Goal: Information Seeking & Learning: Learn about a topic

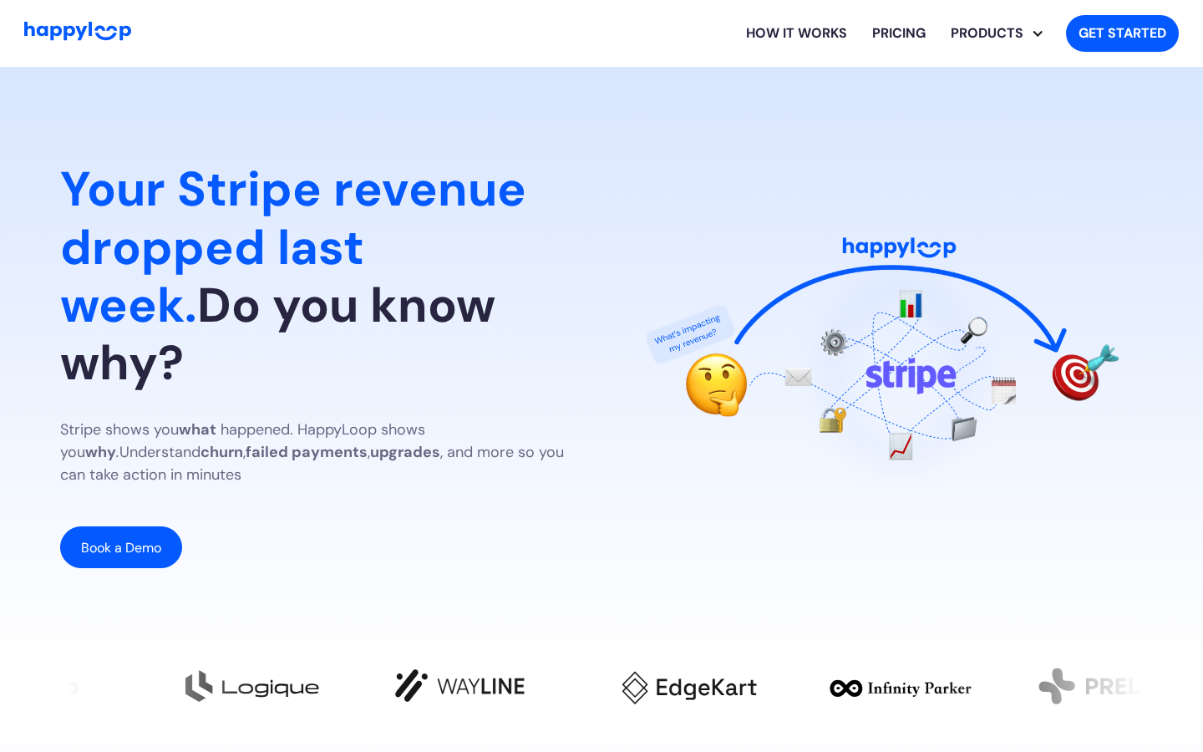
scroll to position [0, 8008]
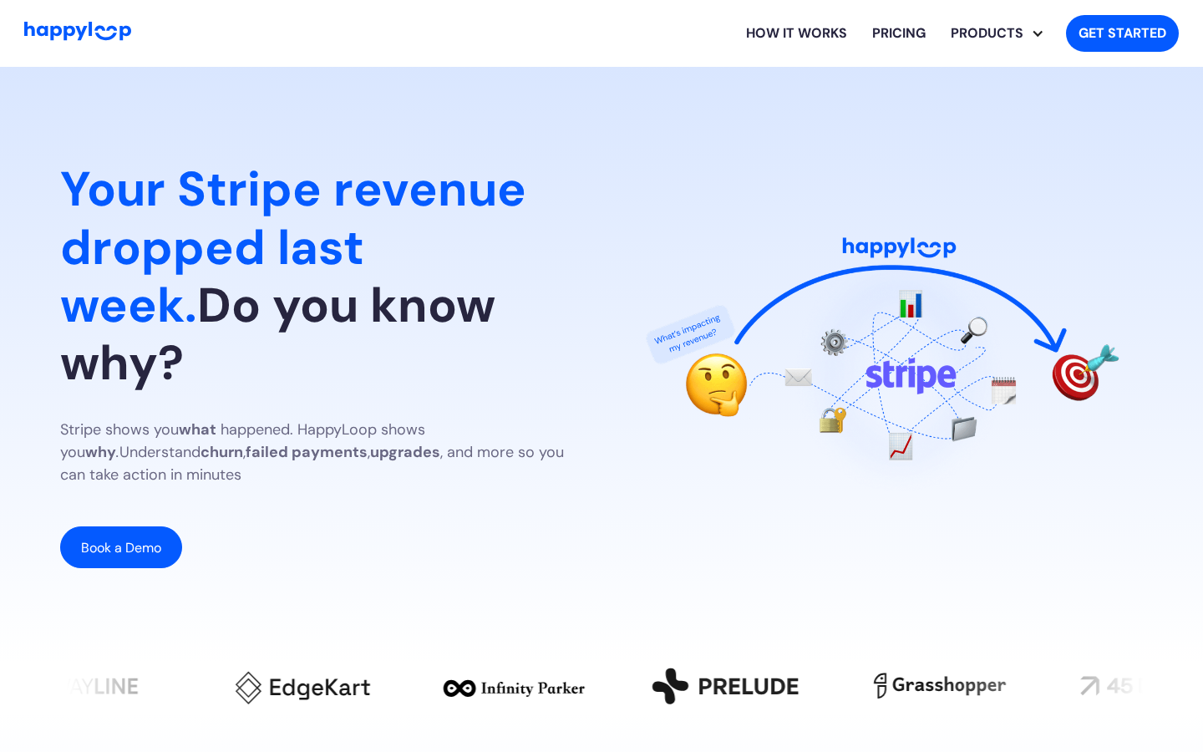
scroll to position [0, 7635]
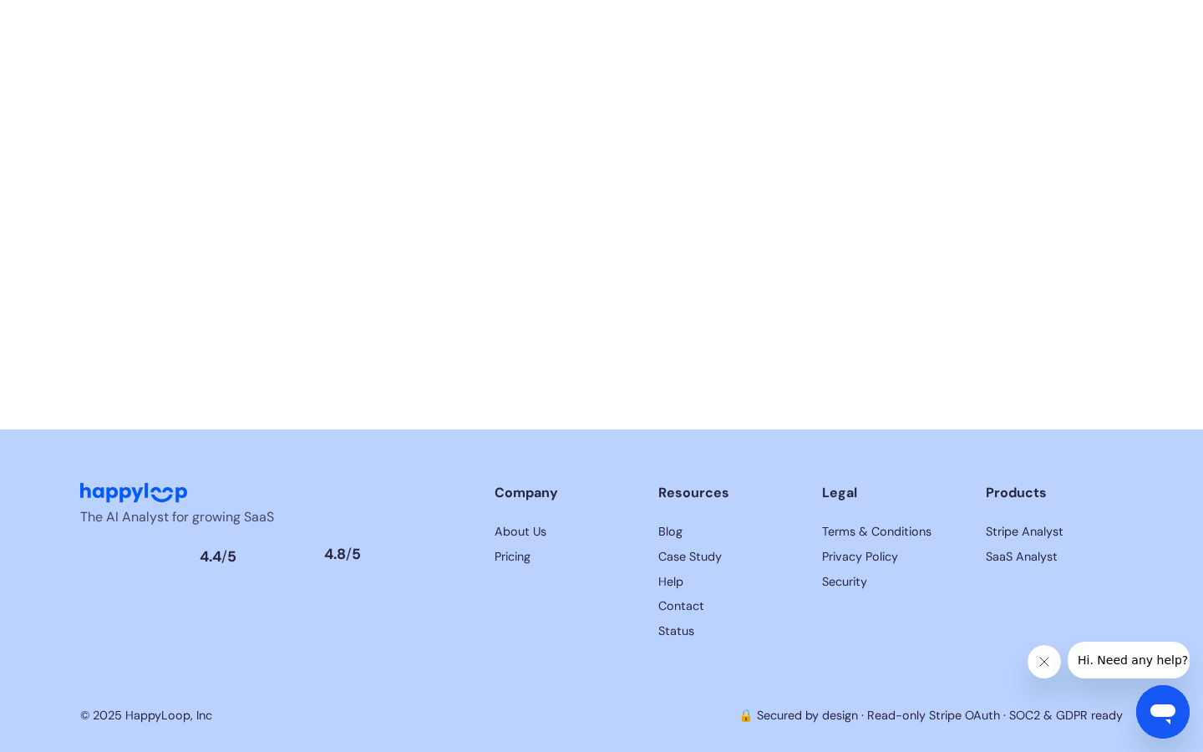
scroll to position [0, 8149]
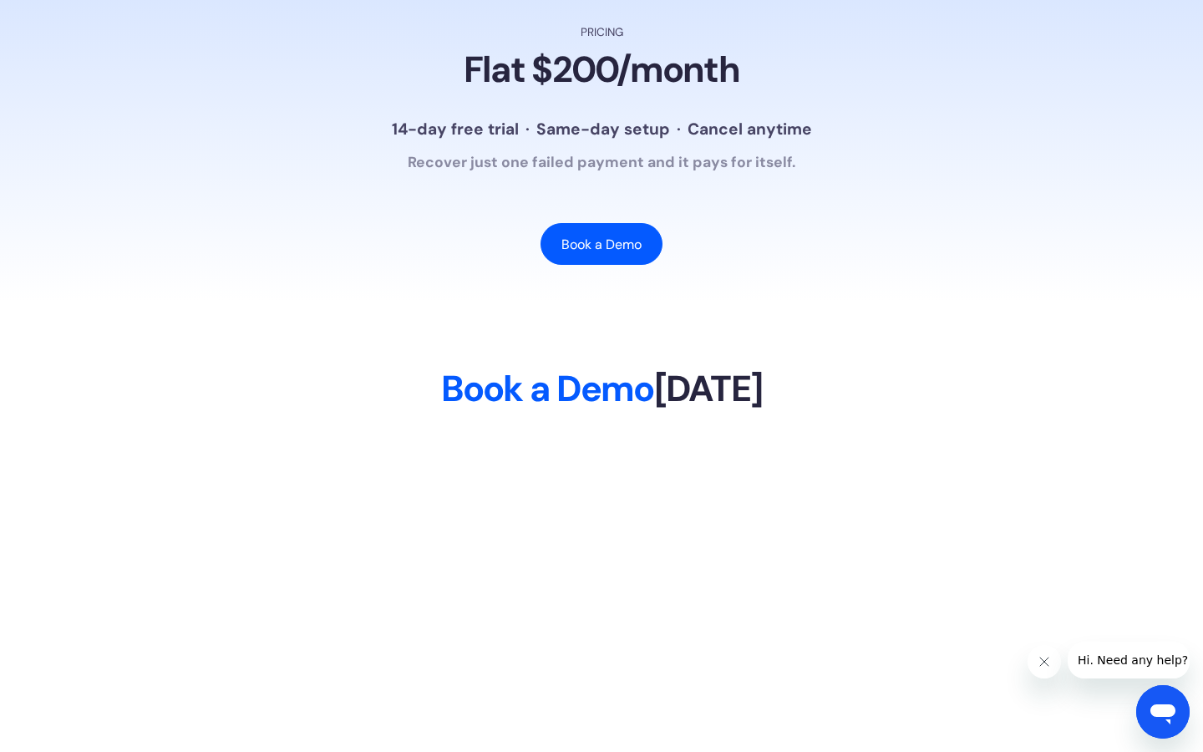
scroll to position [0, 113]
